Goal: Find specific page/section: Find specific page/section

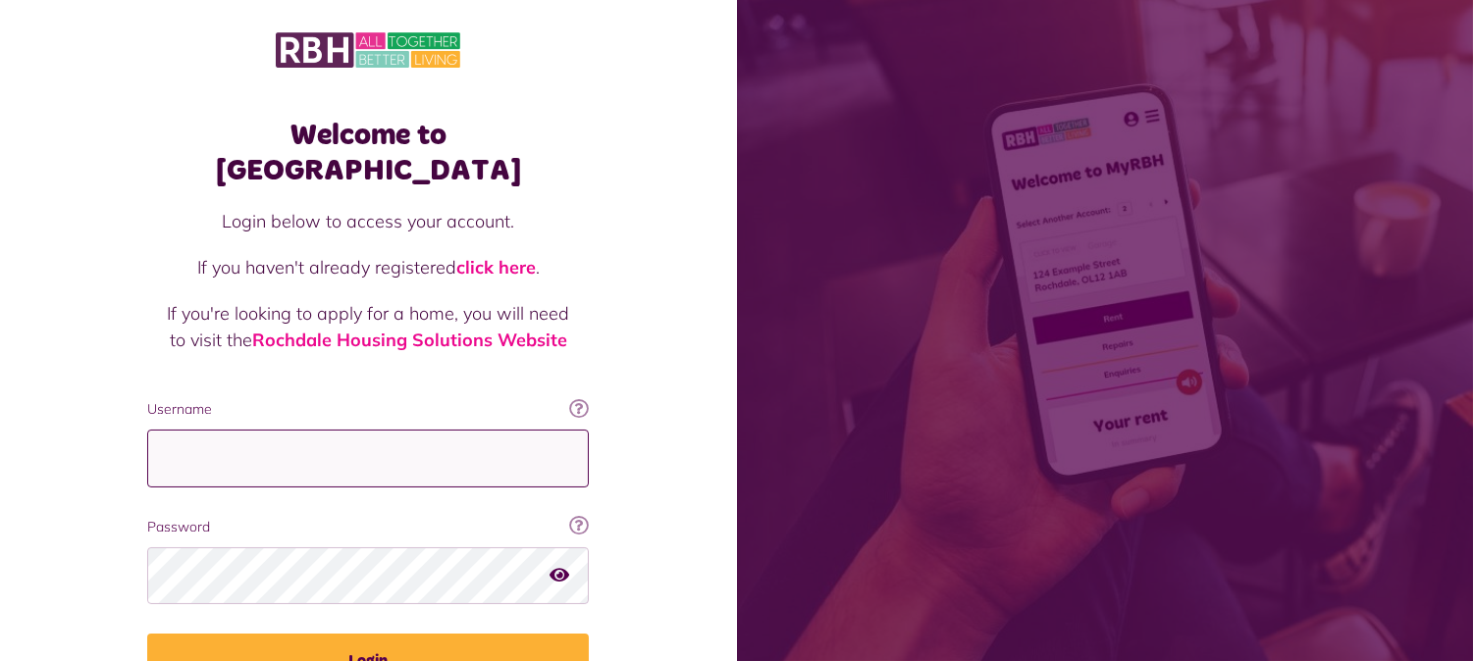
type input "**********"
click at [510, 640] on button "Login" at bounding box center [368, 661] width 442 height 55
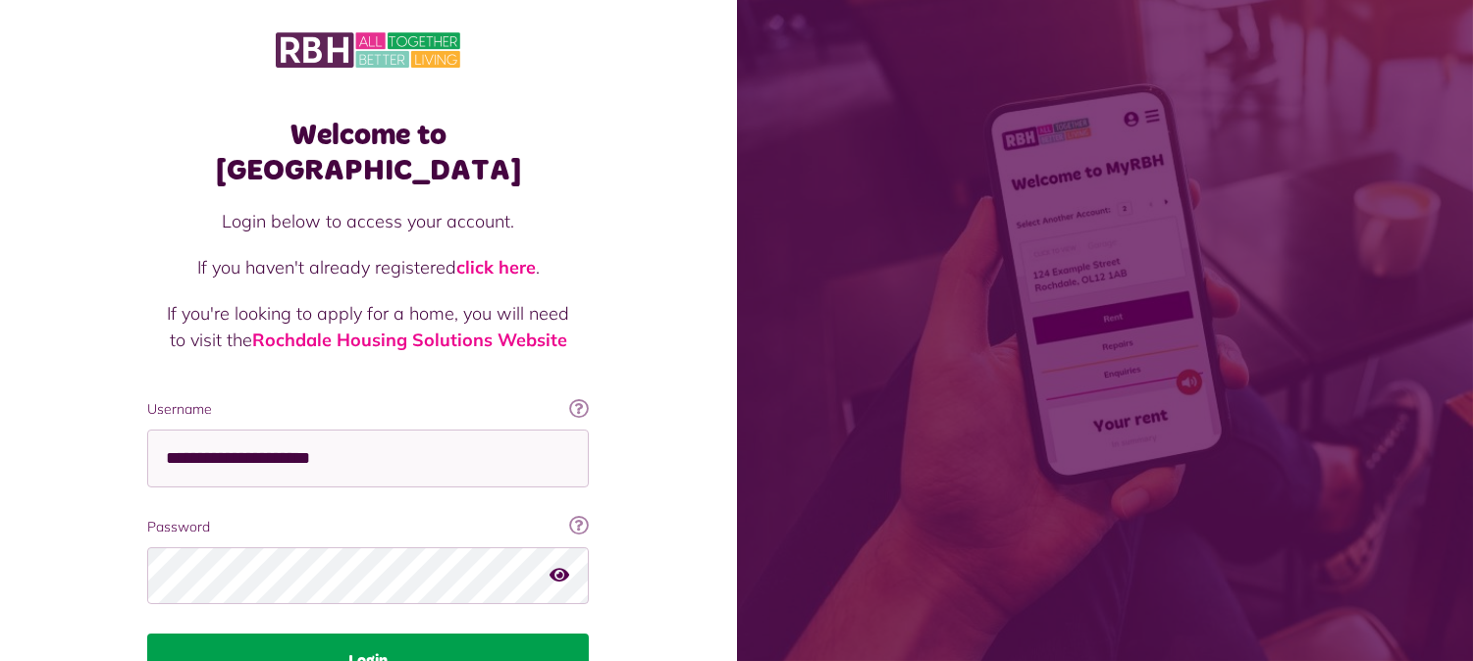
click at [432, 634] on button "Login" at bounding box center [368, 661] width 442 height 55
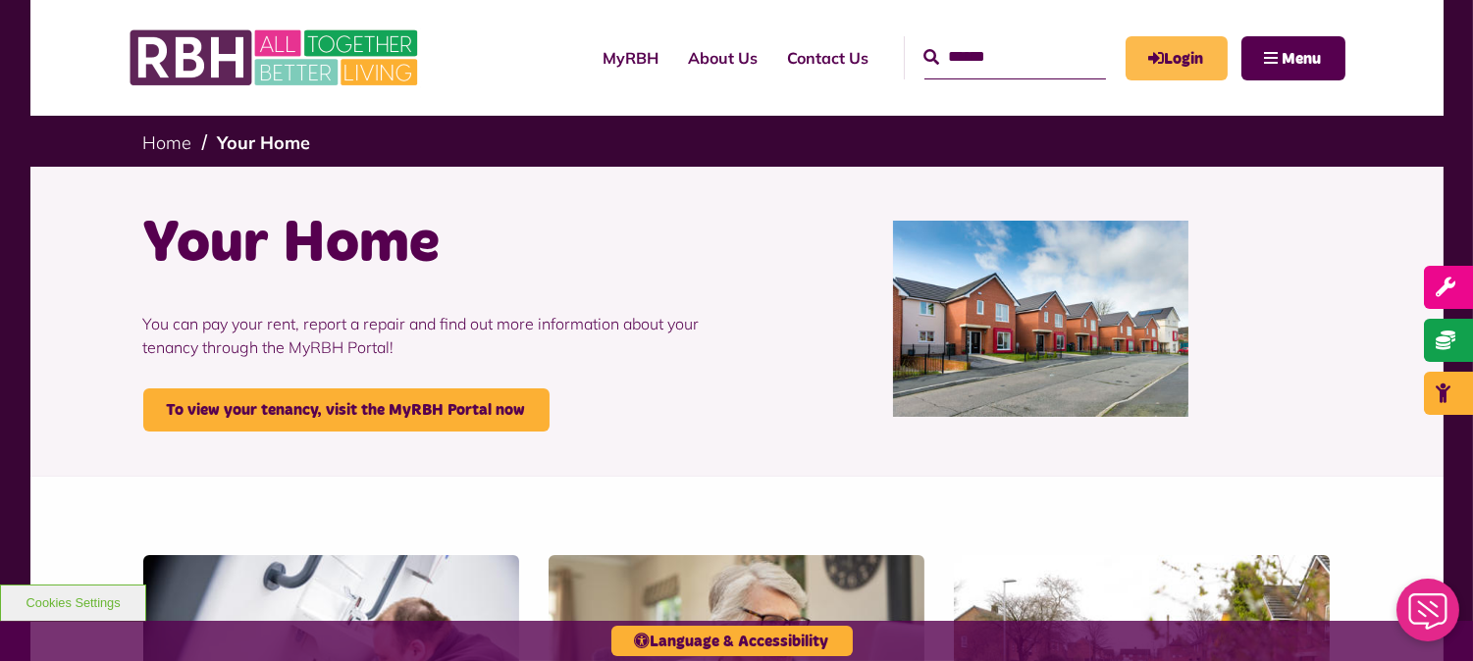
click at [1179, 63] on link "Login" at bounding box center [1177, 58] width 102 height 44
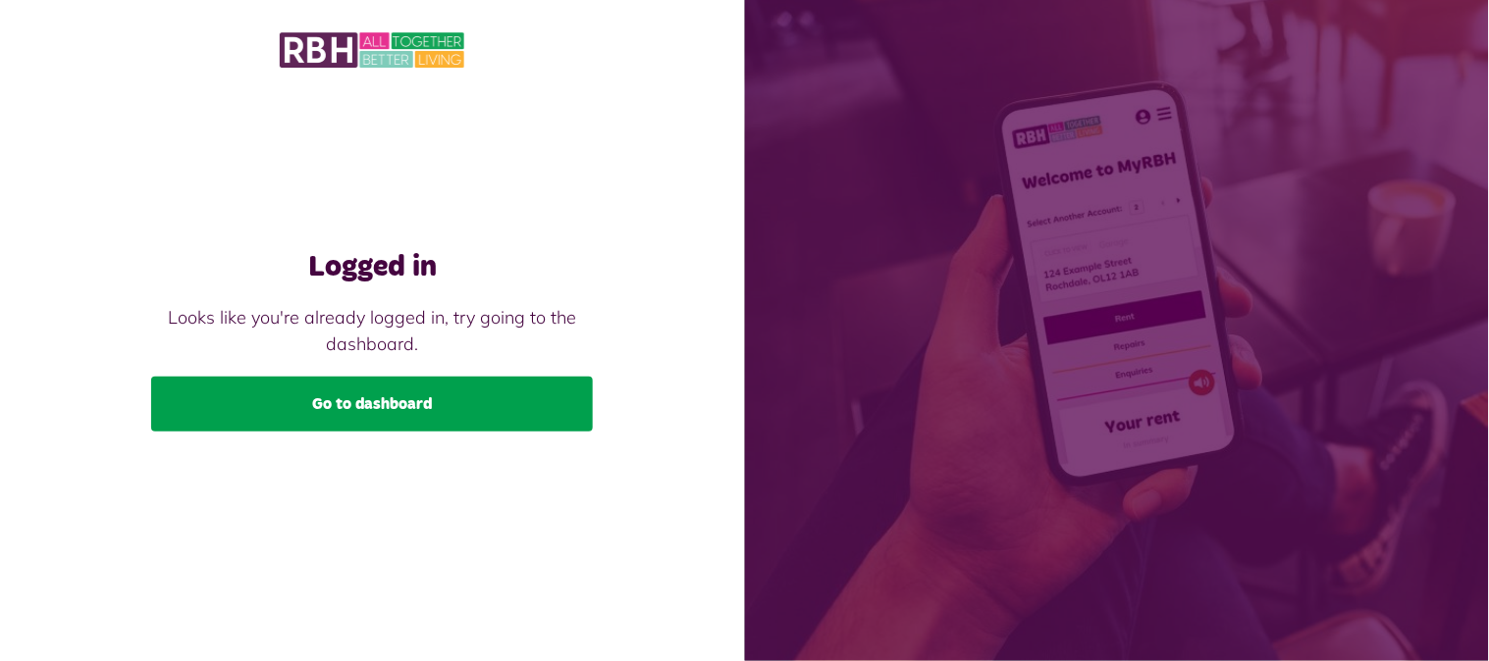
click at [533, 395] on link "Go to dashboard" at bounding box center [372, 404] width 442 height 55
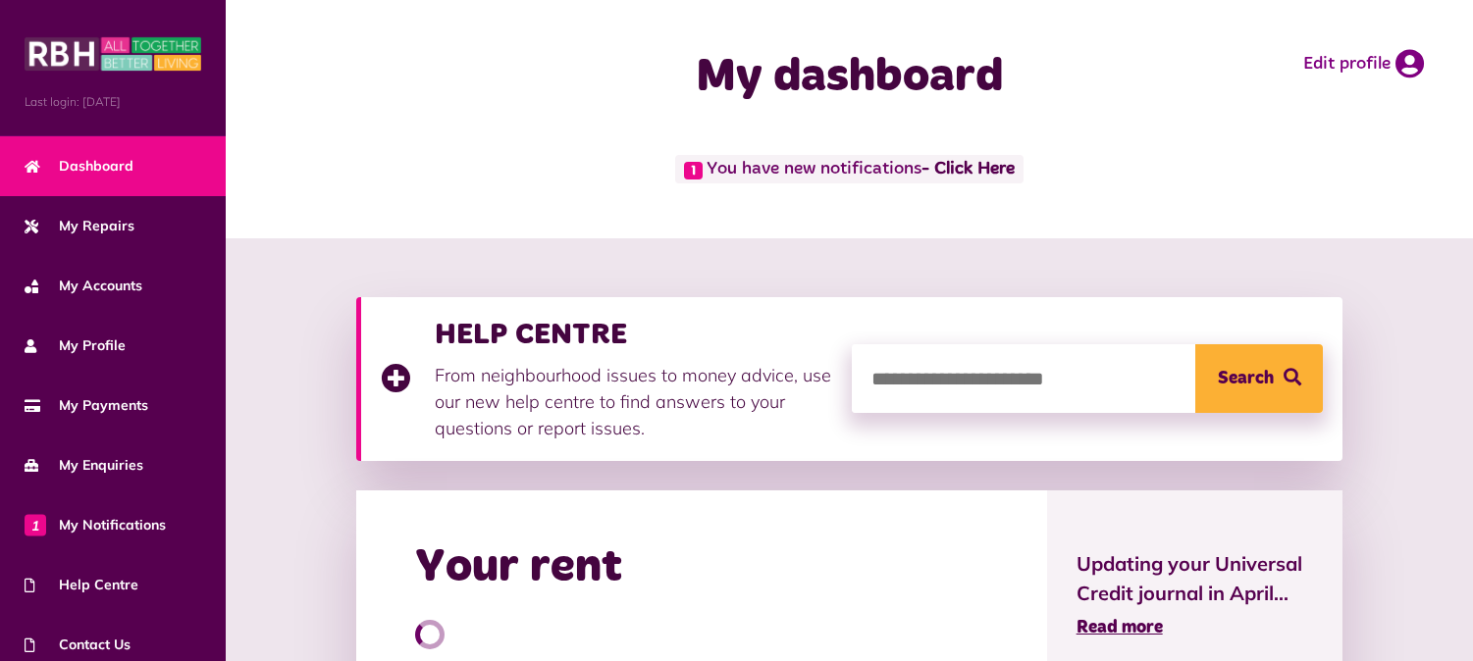
click at [652, 419] on p "From neighbourhood issues to money advice, use our new help centre to find answ…" at bounding box center [633, 401] width 397 height 79
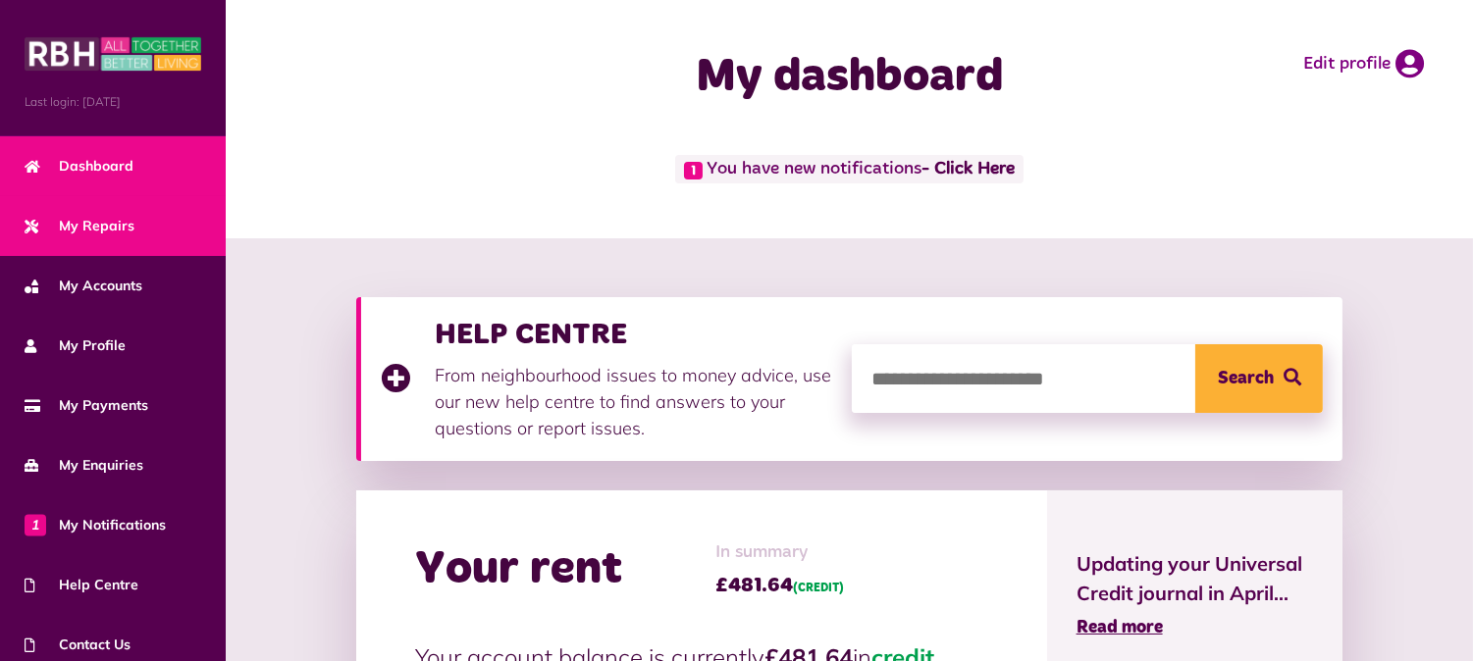
click at [51, 224] on span "My Repairs" at bounding box center [80, 226] width 110 height 21
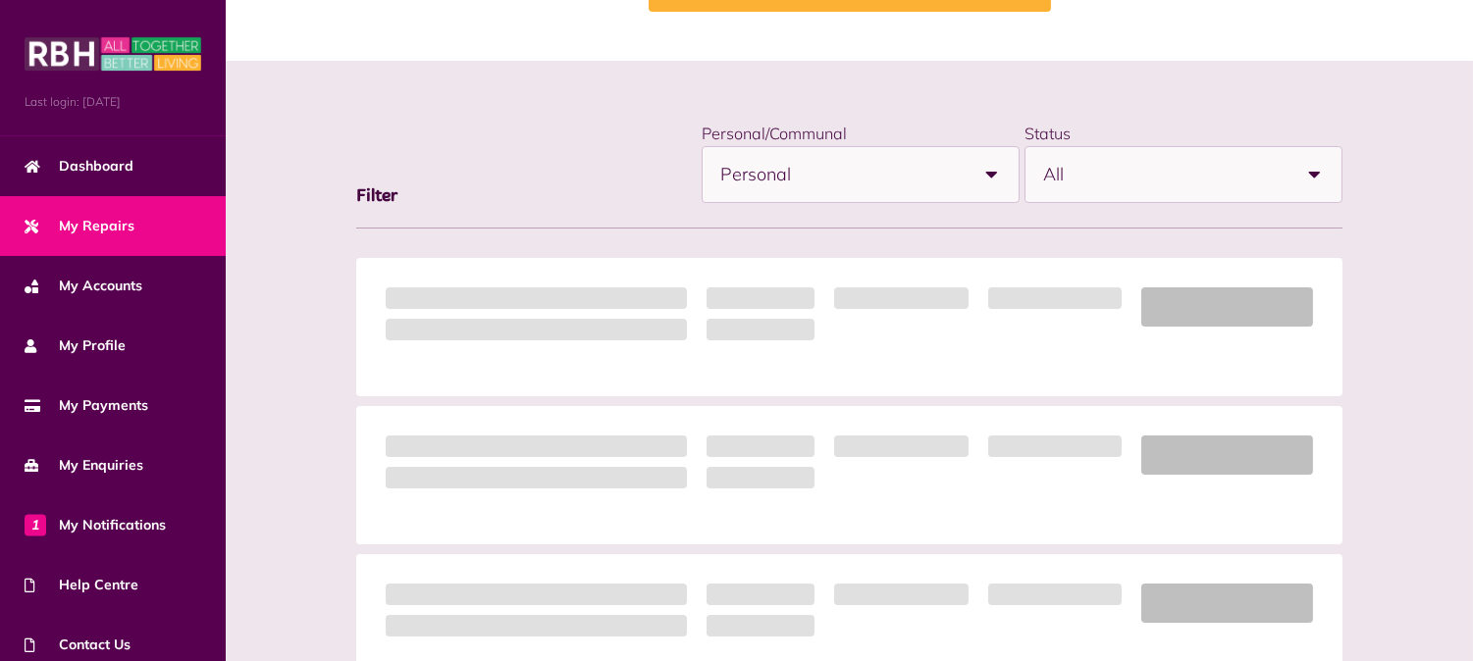
scroll to position [218, 0]
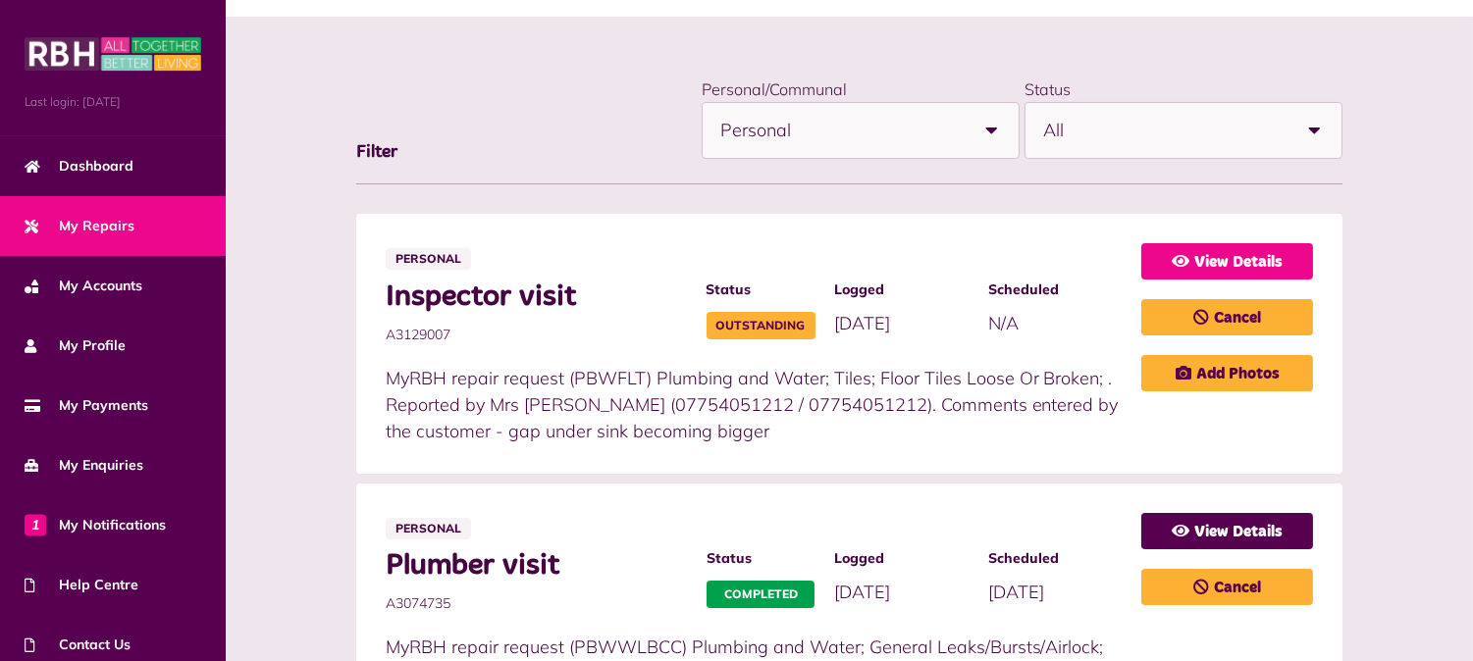
click at [1218, 252] on link "View Details" at bounding box center [1227, 261] width 172 height 36
click at [1224, 258] on link "View Details" at bounding box center [1227, 261] width 172 height 36
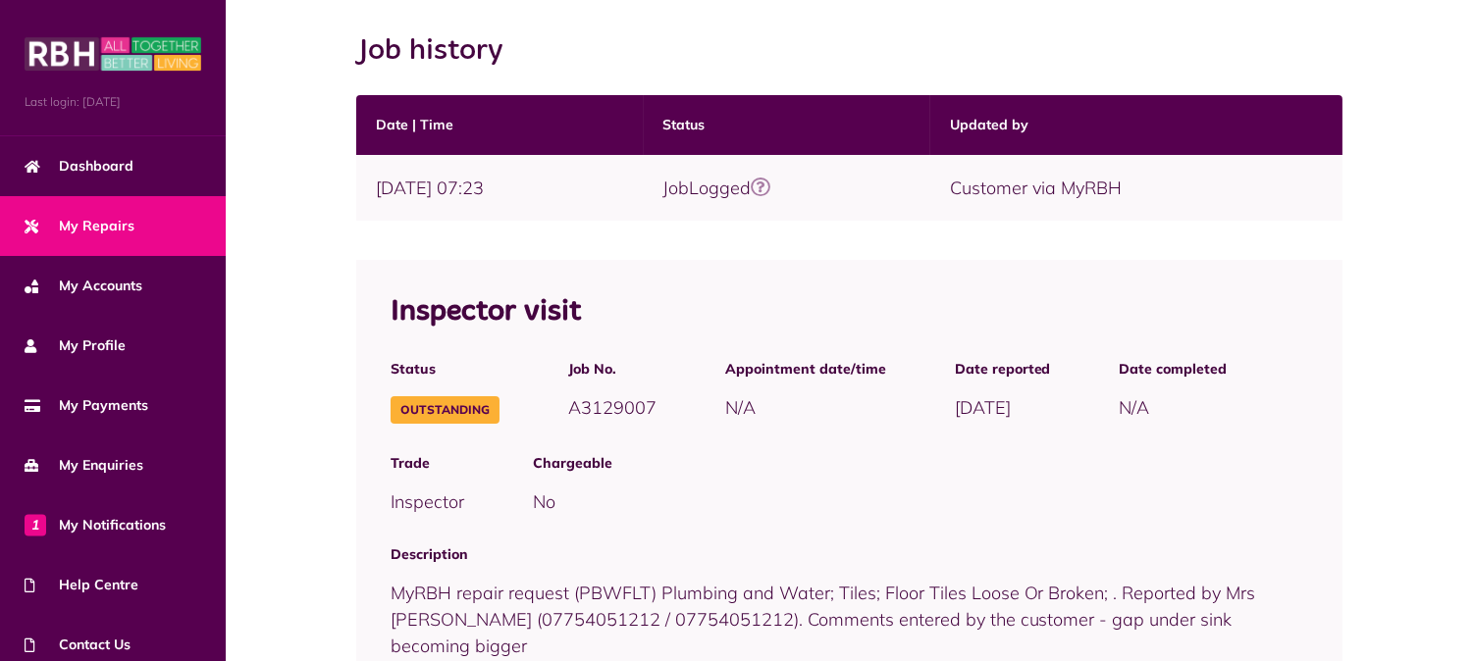
scroll to position [348, 0]
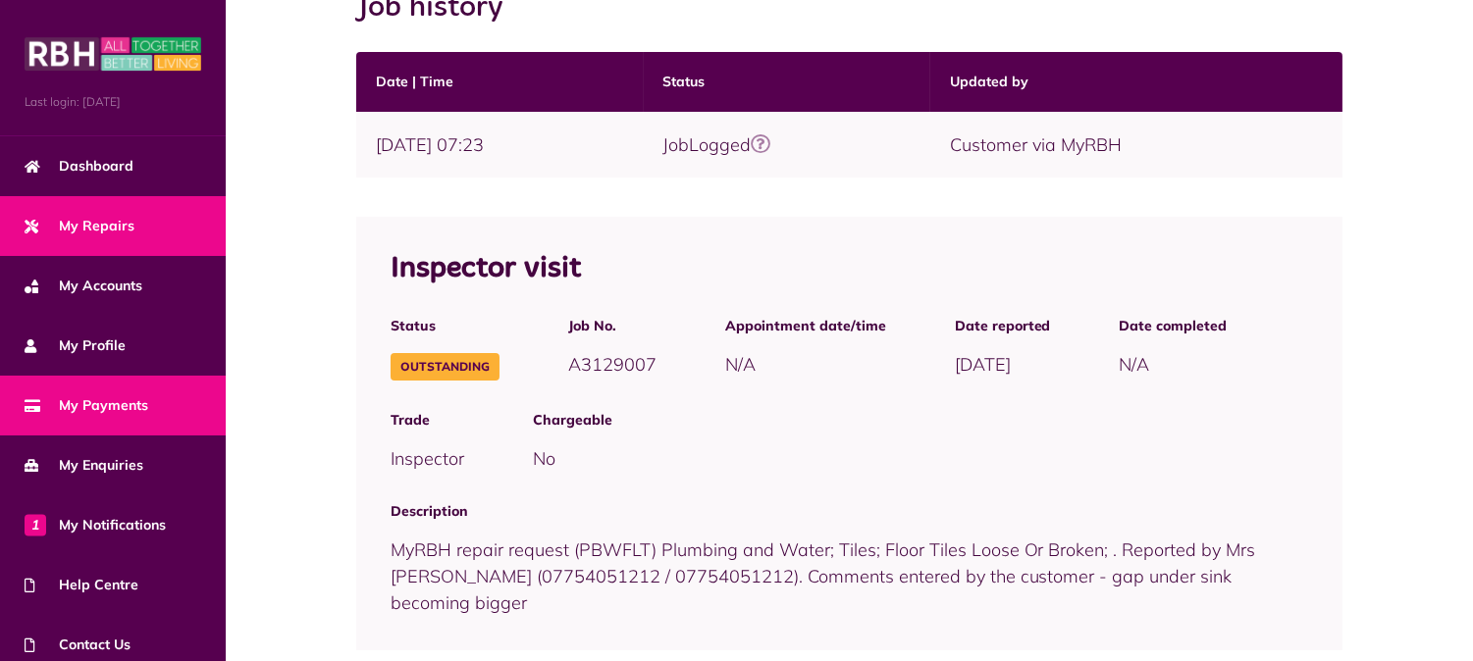
click at [85, 395] on span "My Payments" at bounding box center [87, 405] width 124 height 21
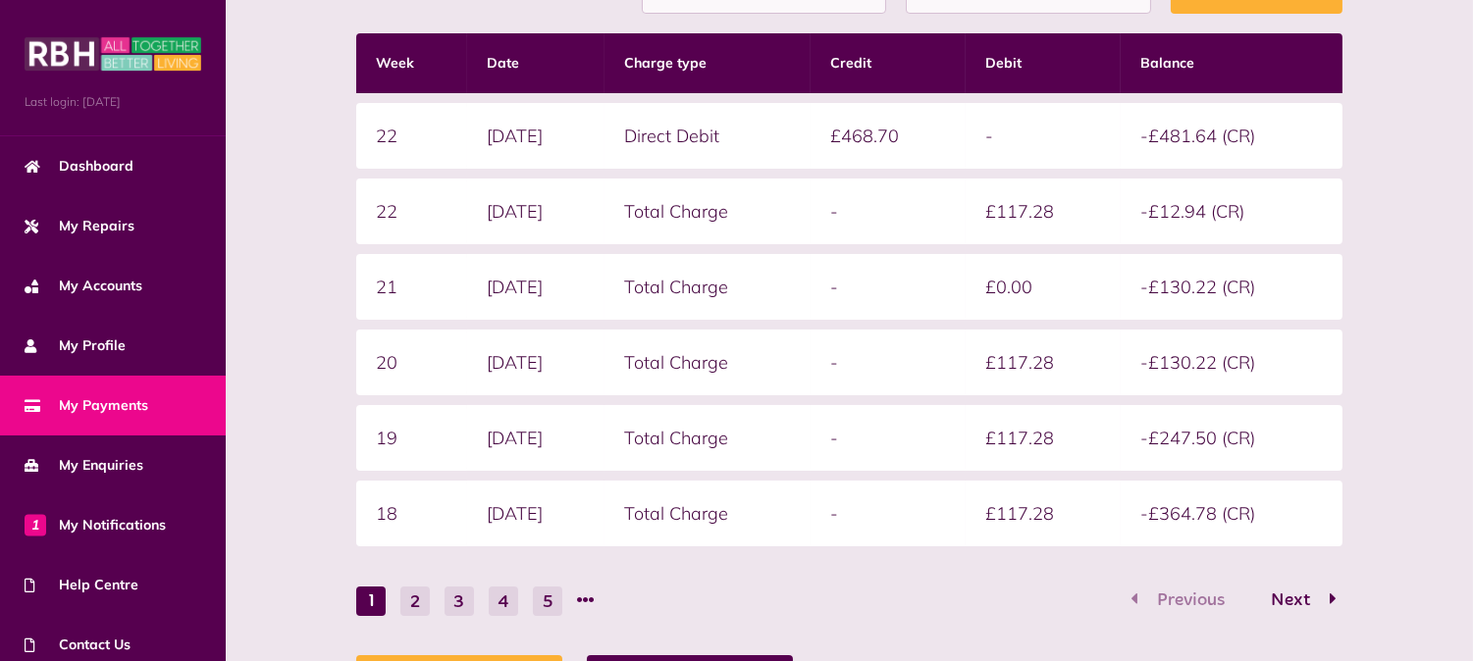
scroll to position [410, 0]
